Goal: Navigation & Orientation: Find specific page/section

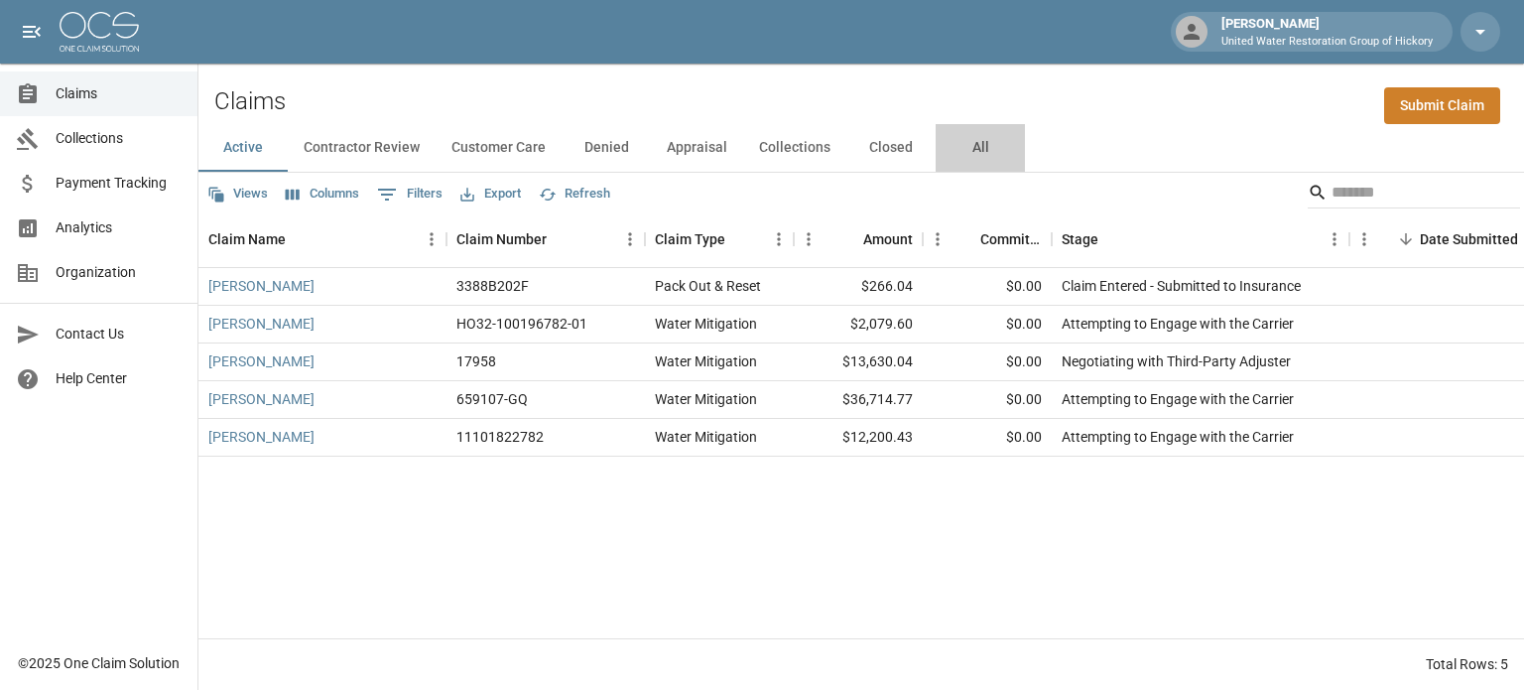
click at [968, 146] on button "All" at bounding box center [980, 148] width 89 height 48
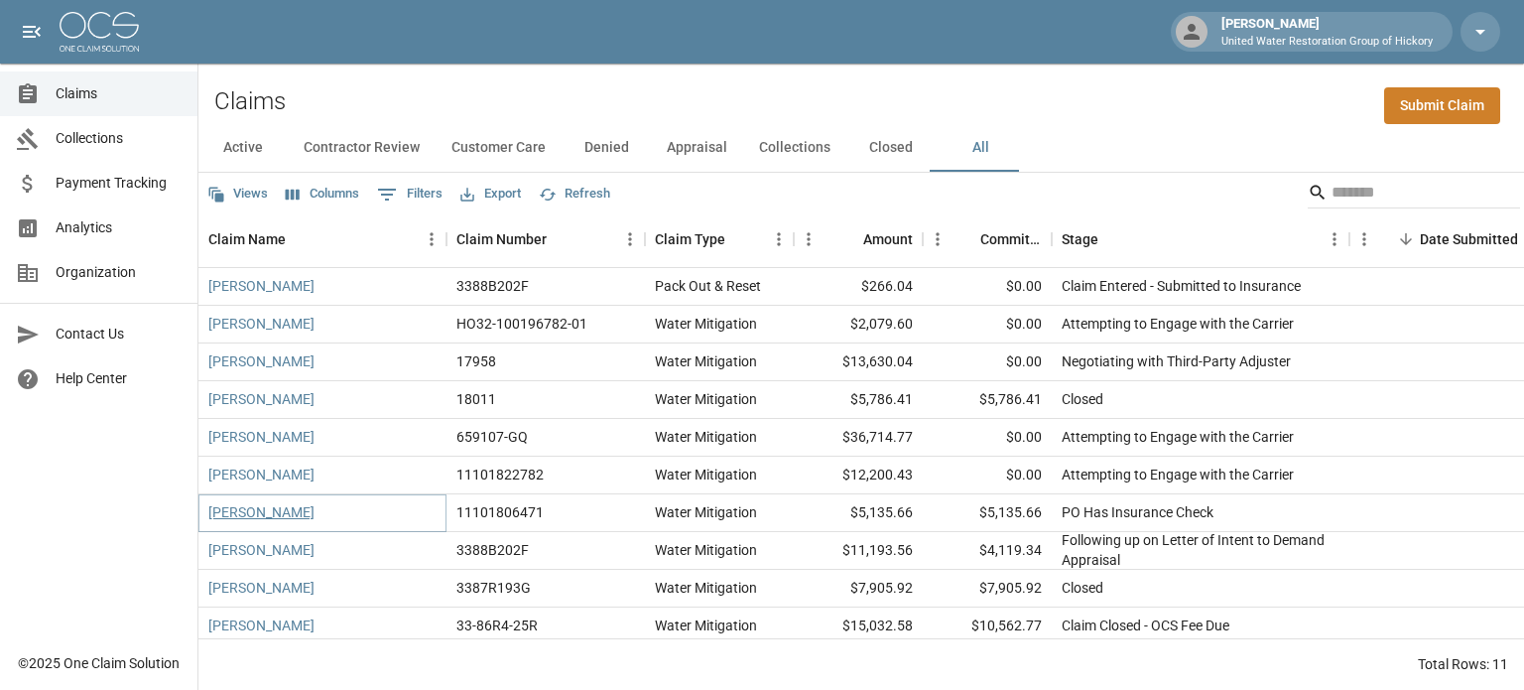
click at [249, 509] on link "[PERSON_NAME]" at bounding box center [261, 512] width 106 height 20
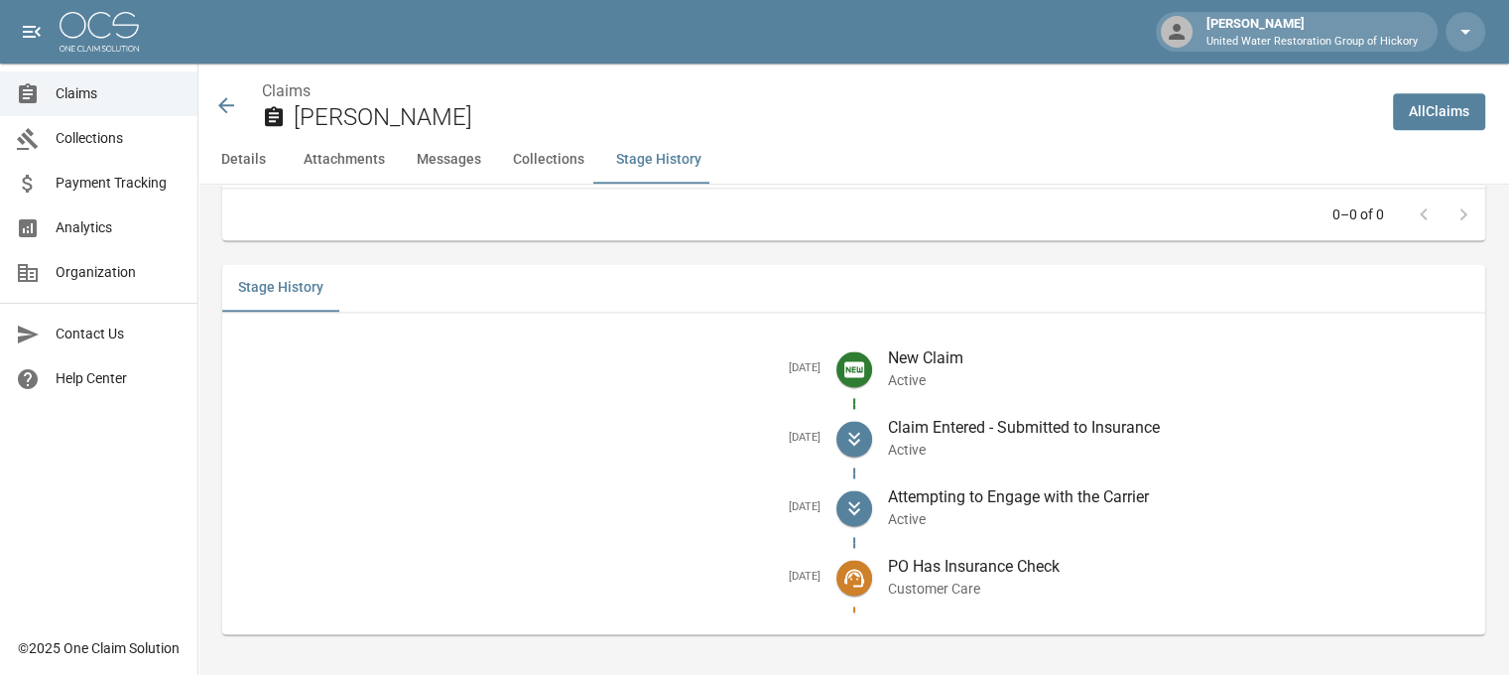
scroll to position [2638, 0]
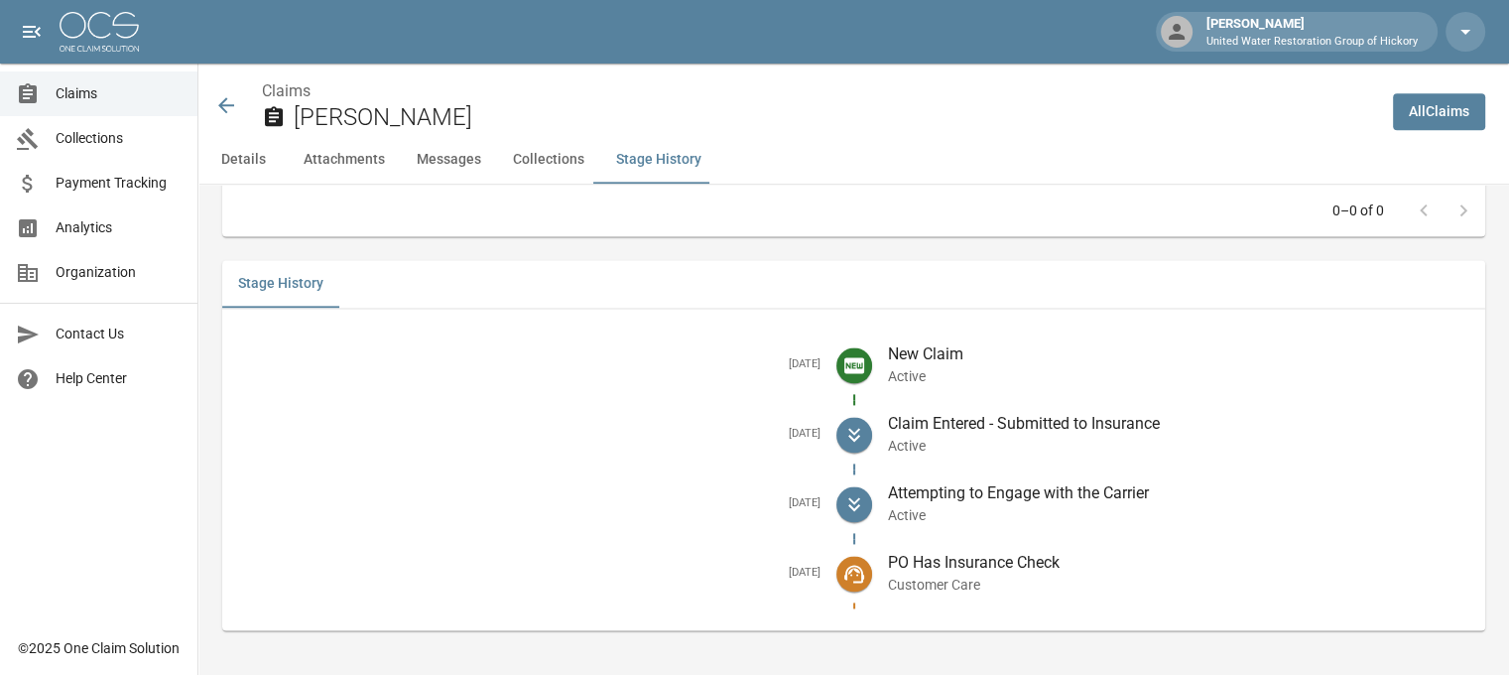
click at [224, 106] on icon at bounding box center [226, 105] width 16 height 16
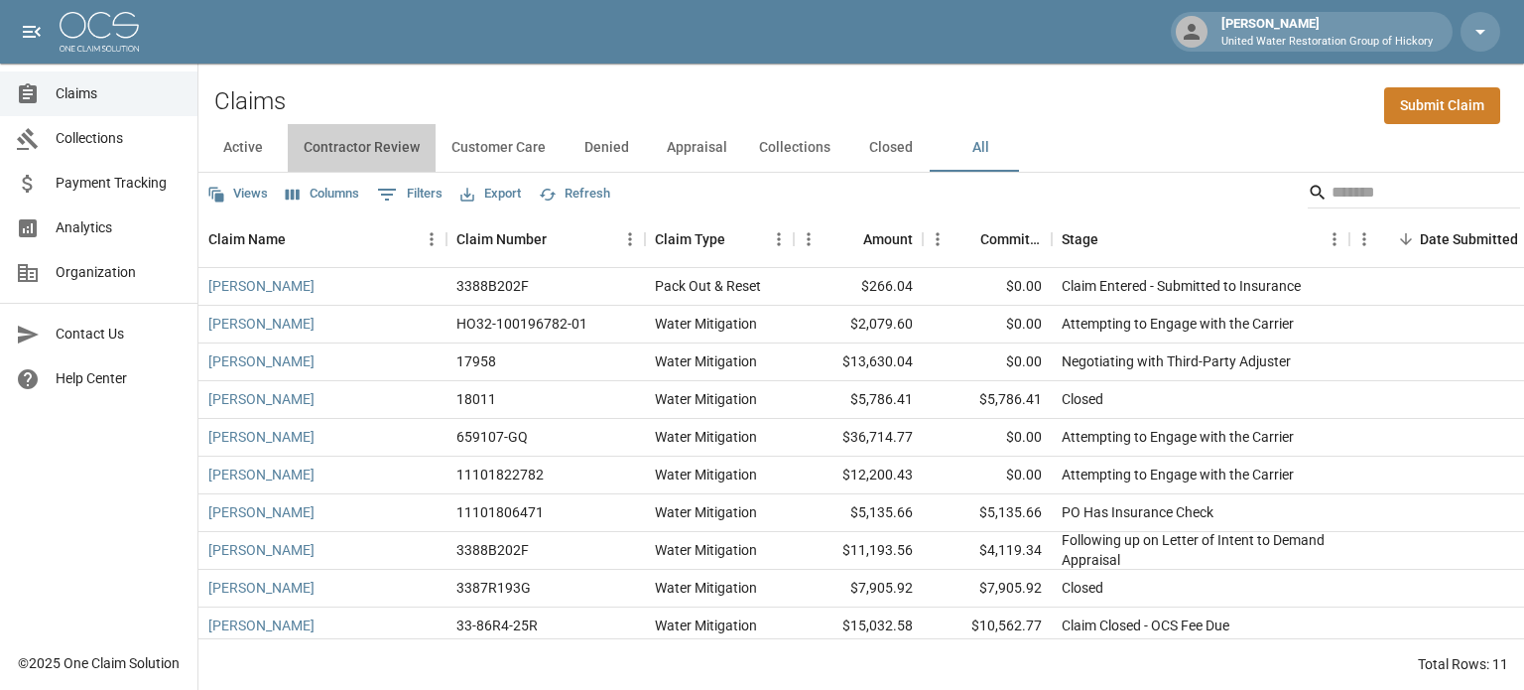
click at [381, 143] on button "Contractor Review" at bounding box center [362, 148] width 148 height 48
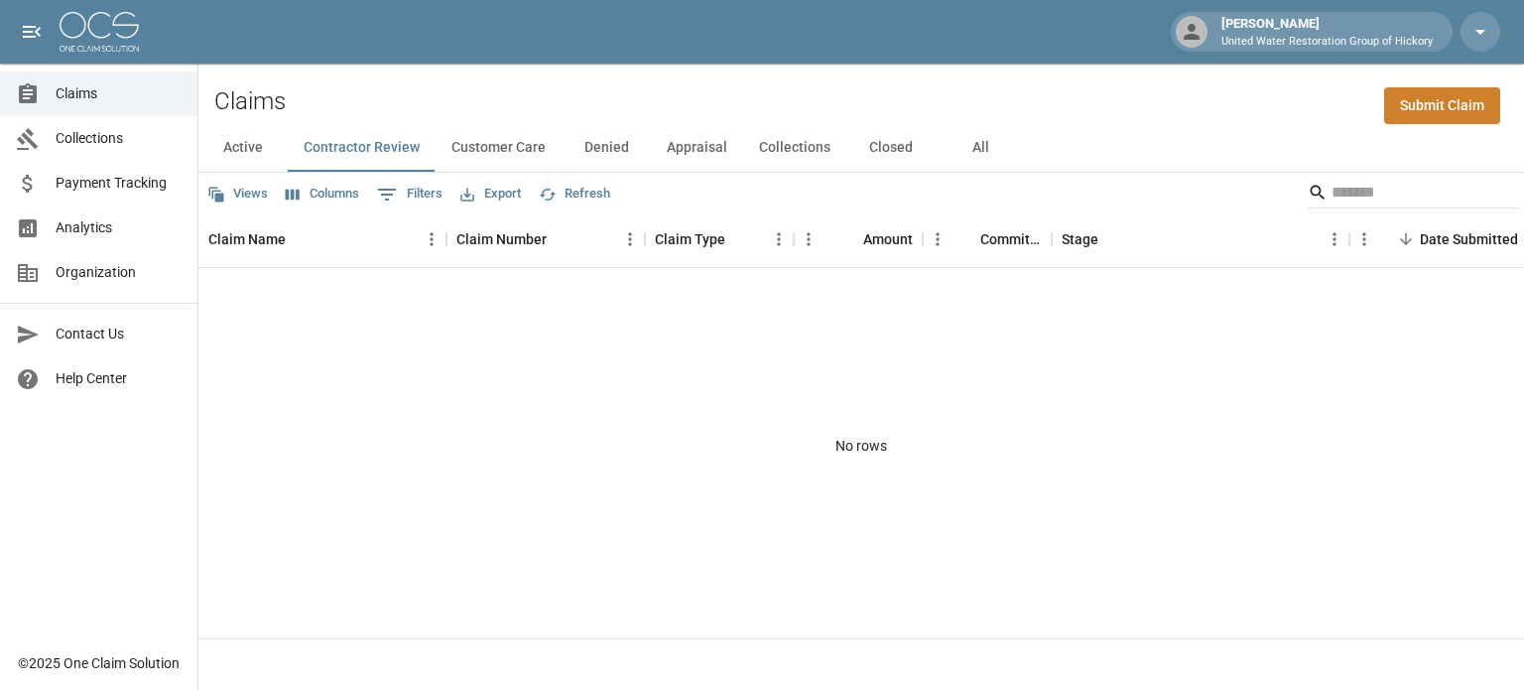
click at [115, 138] on span "Collections" at bounding box center [119, 138] width 126 height 21
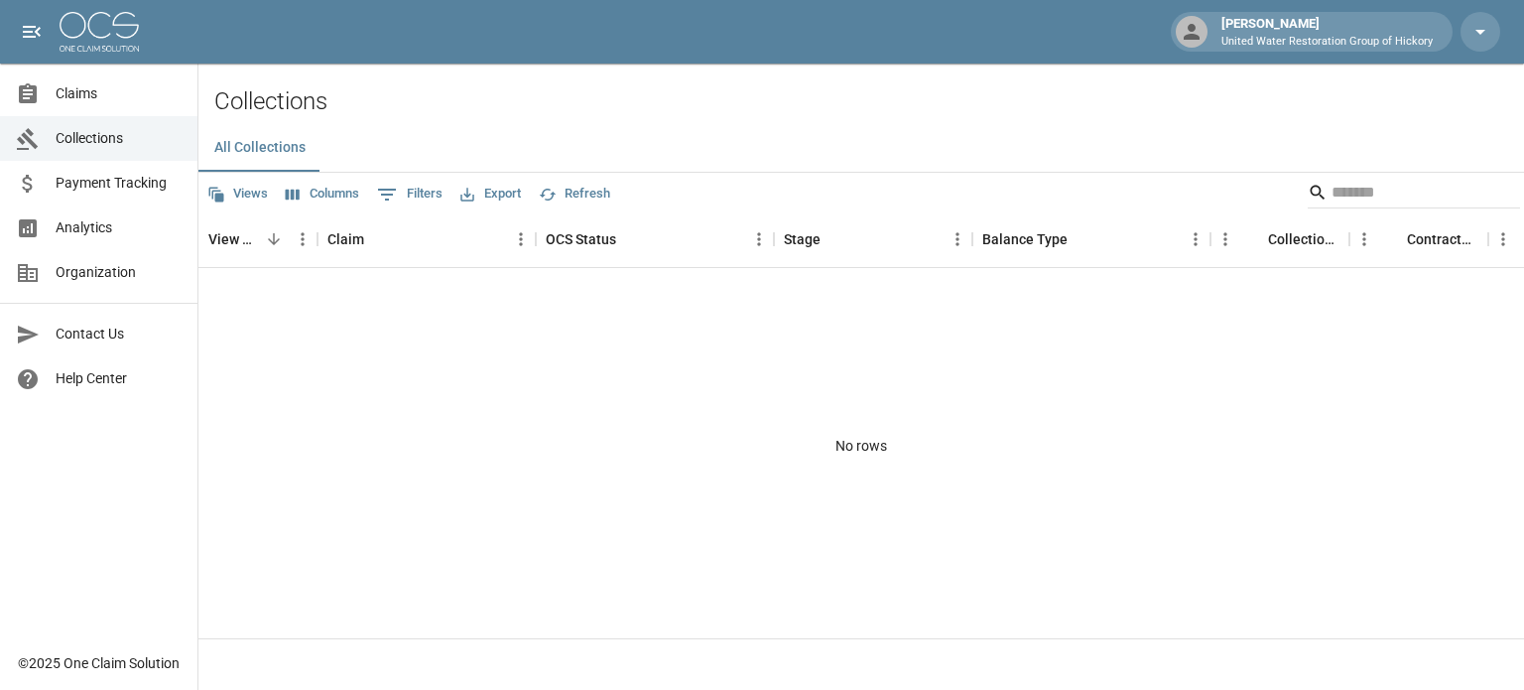
click at [104, 190] on span "Payment Tracking" at bounding box center [119, 183] width 126 height 21
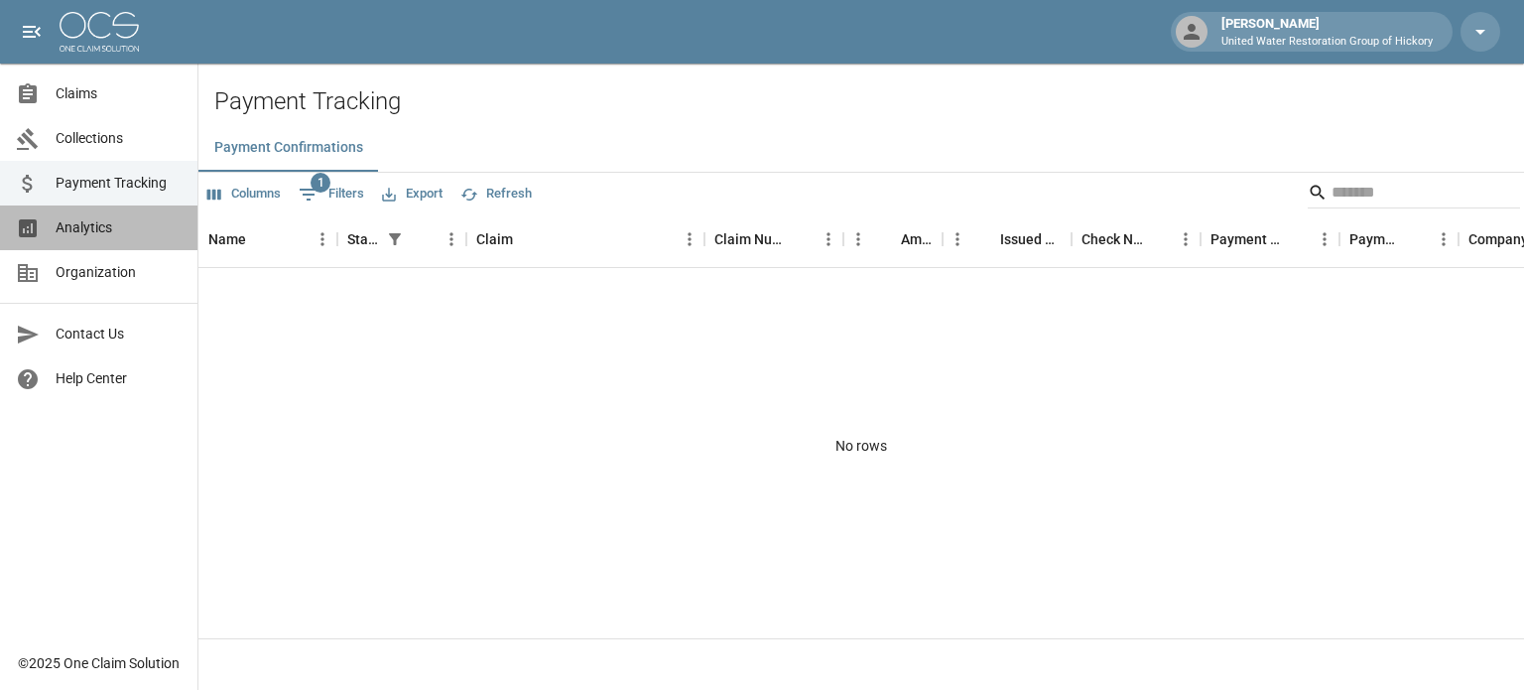
click at [89, 231] on span "Analytics" at bounding box center [119, 227] width 126 height 21
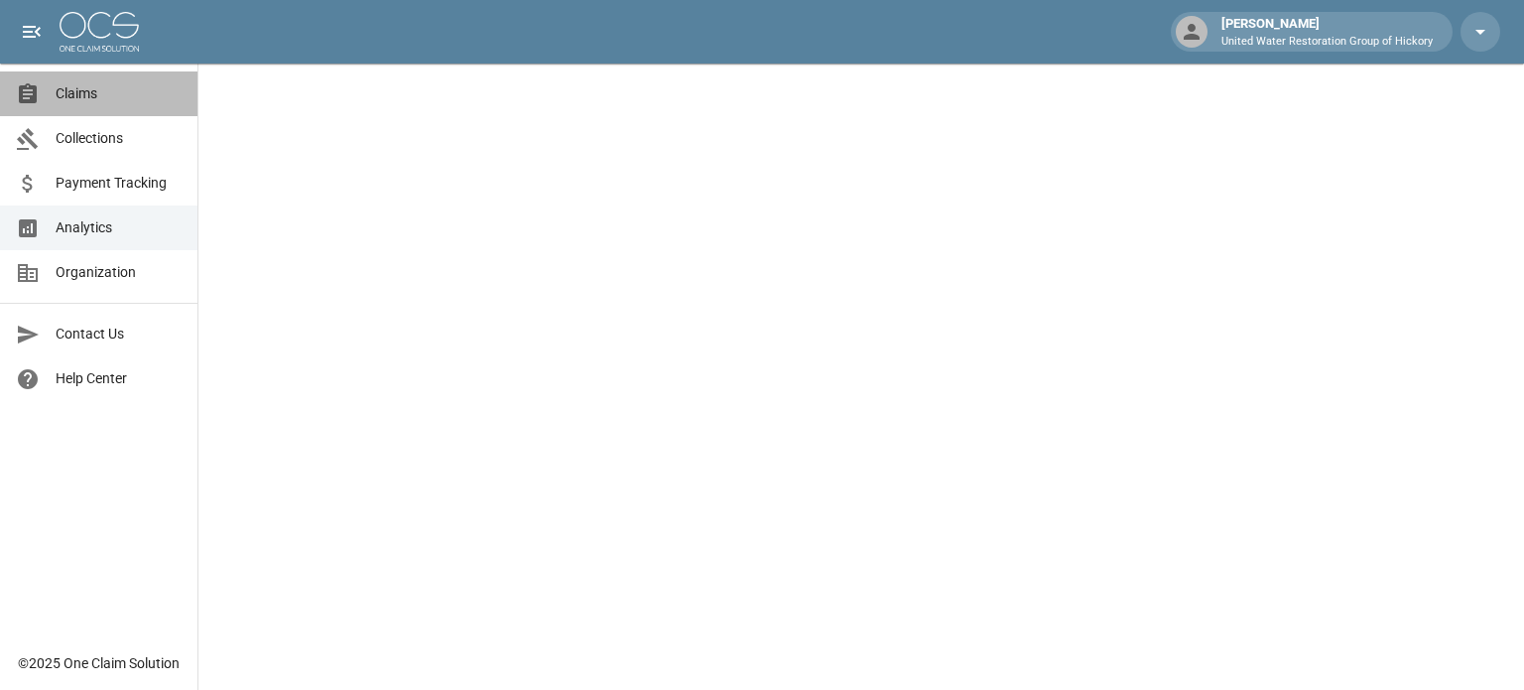
click at [71, 101] on span "Claims" at bounding box center [119, 93] width 126 height 21
